Goal: Communication & Community: Answer question/provide support

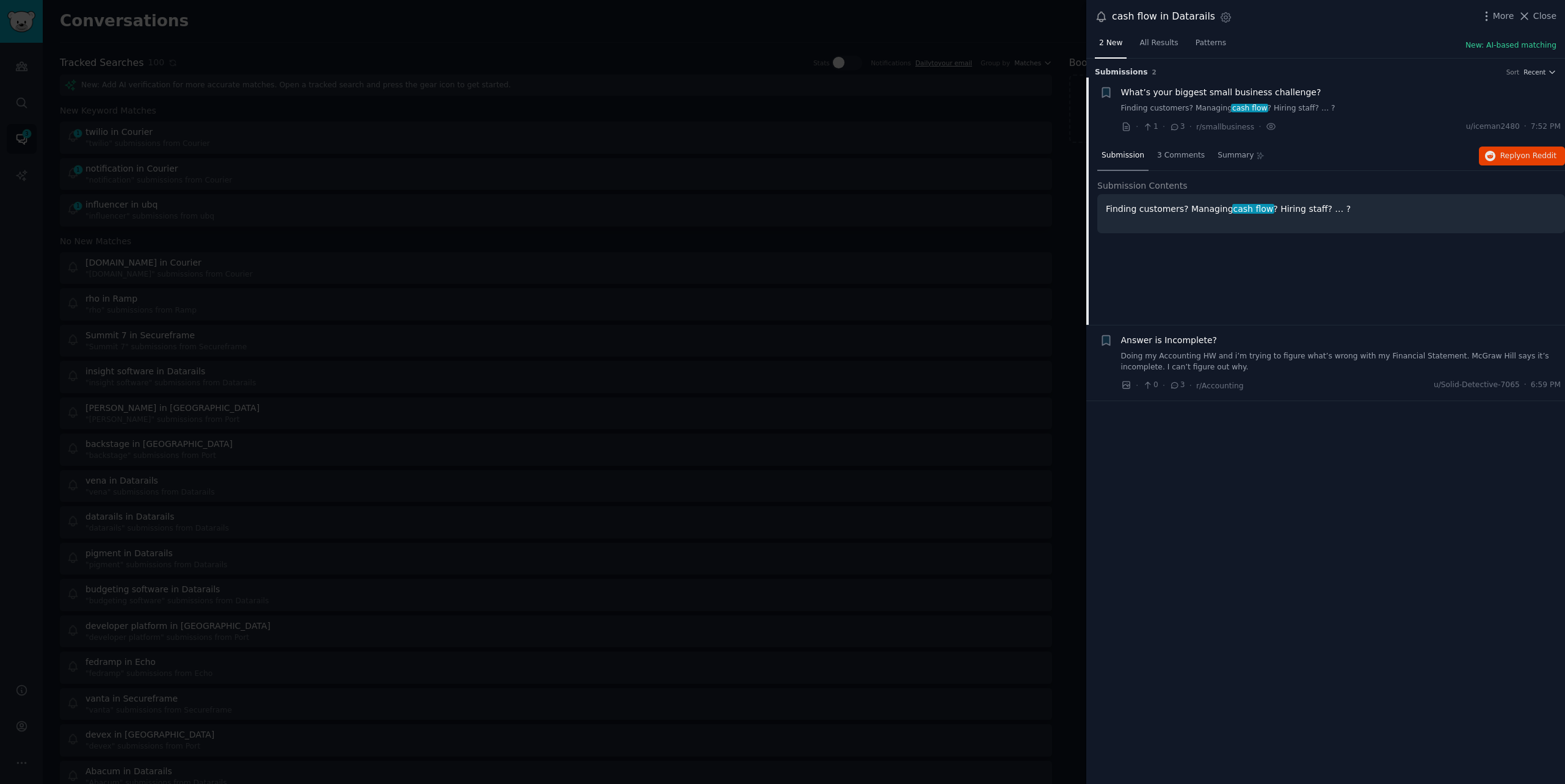
click at [242, 43] on div at bounding box center [782, 392] width 1565 height 784
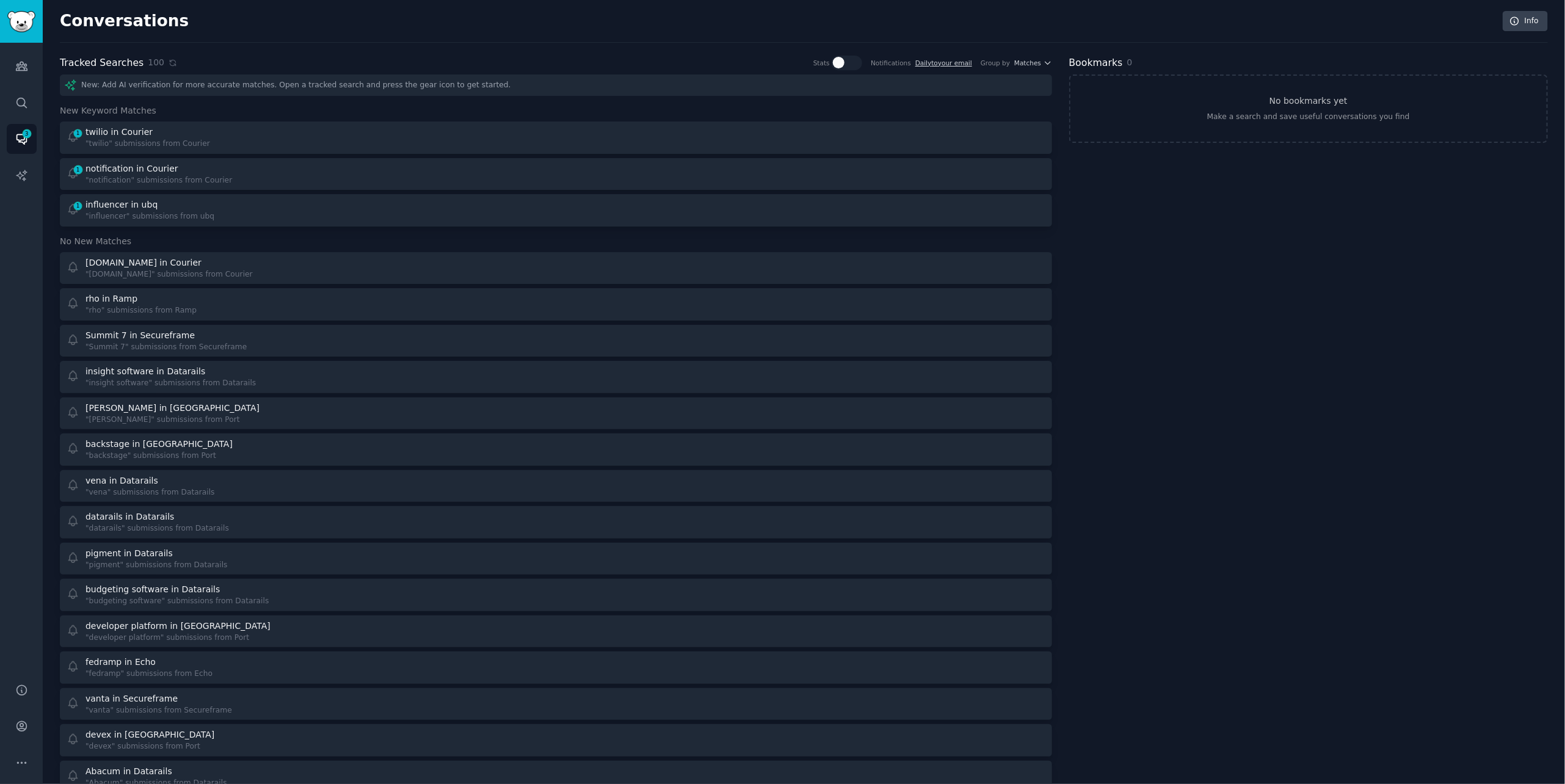
click at [167, 67] on div "100" at bounding box center [162, 63] width 29 height 13
click at [170, 65] on icon at bounding box center [172, 62] width 5 height 5
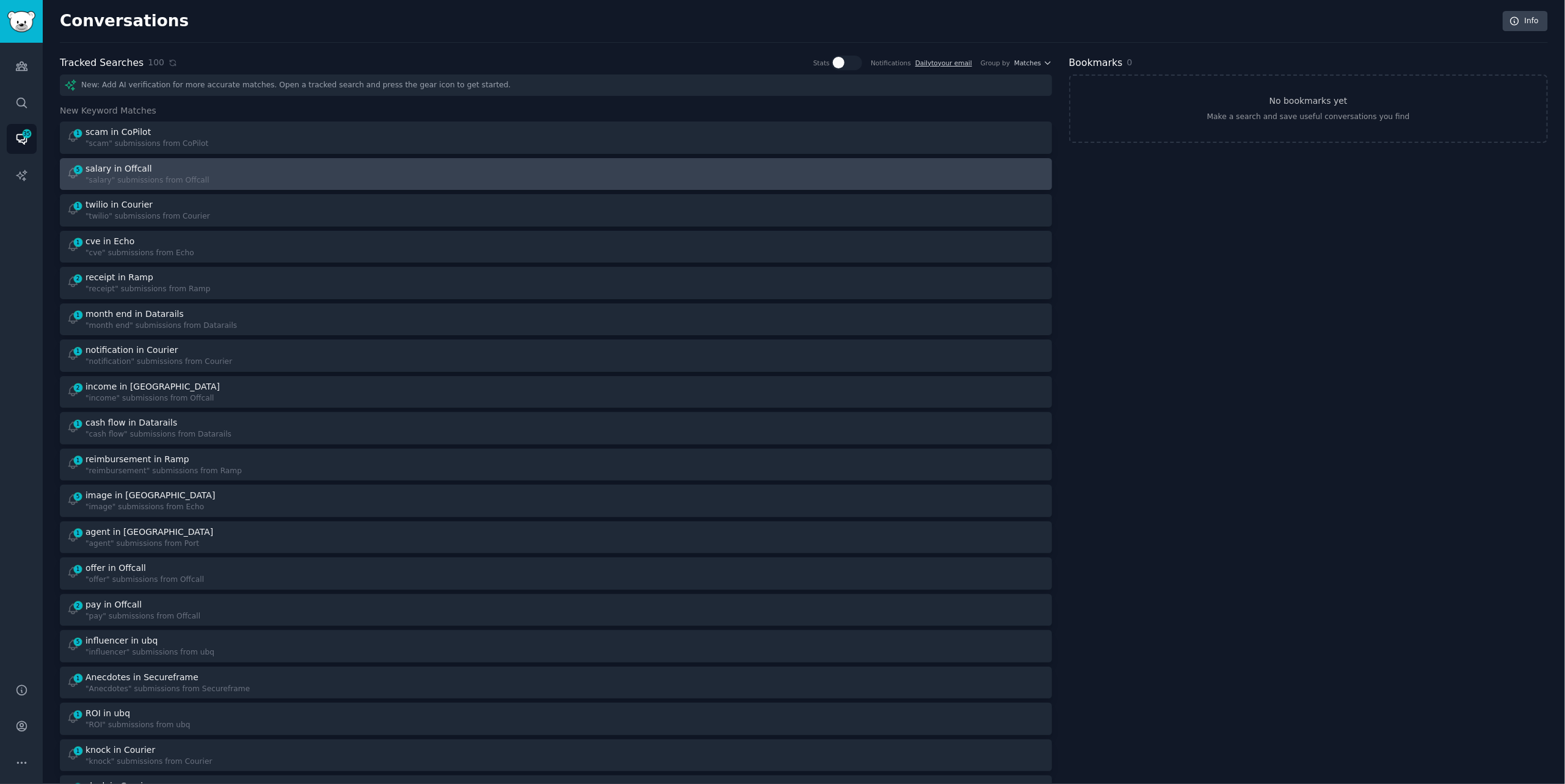
click at [168, 165] on div "salary in Offcall" at bounding box center [147, 169] width 124 height 13
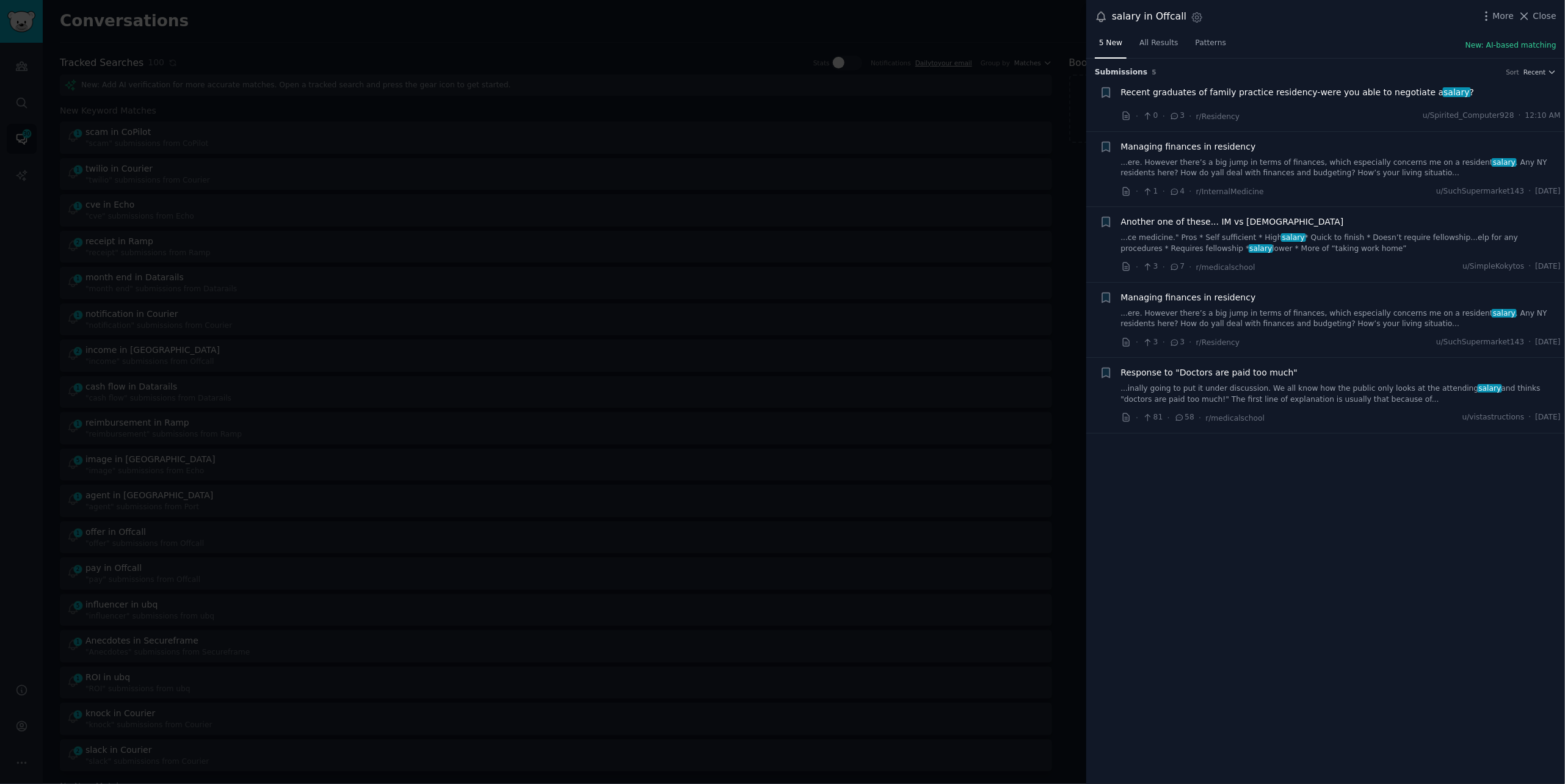
click at [1191, 86] on span "Recent graduates of family practice residency-were you able to negotiate a sala…" at bounding box center [1298, 93] width 354 height 13
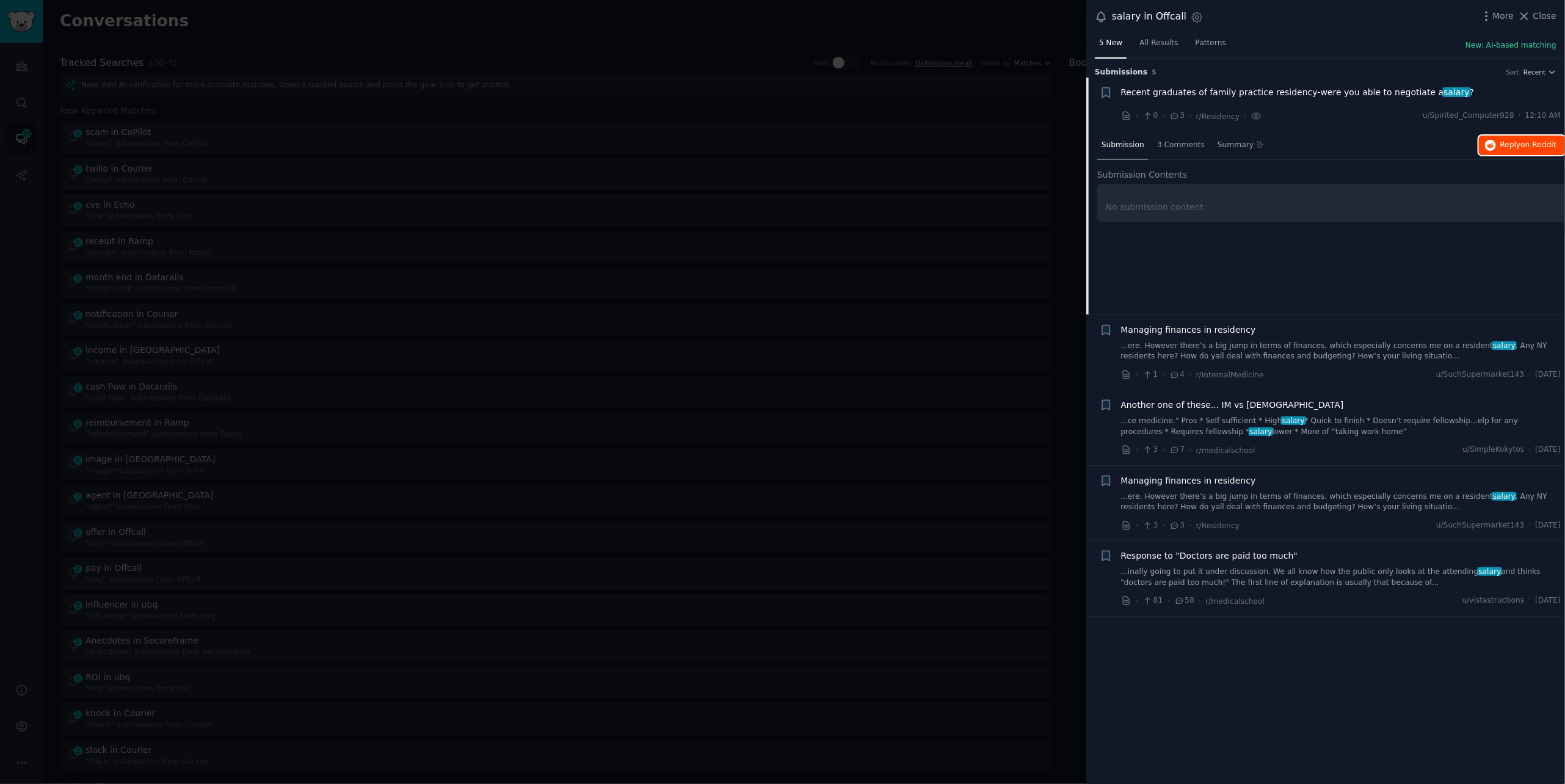
click at [1507, 141] on span "Reply on Reddit" at bounding box center [1528, 145] width 56 height 11
